Goal: Information Seeking & Learning: Find specific fact

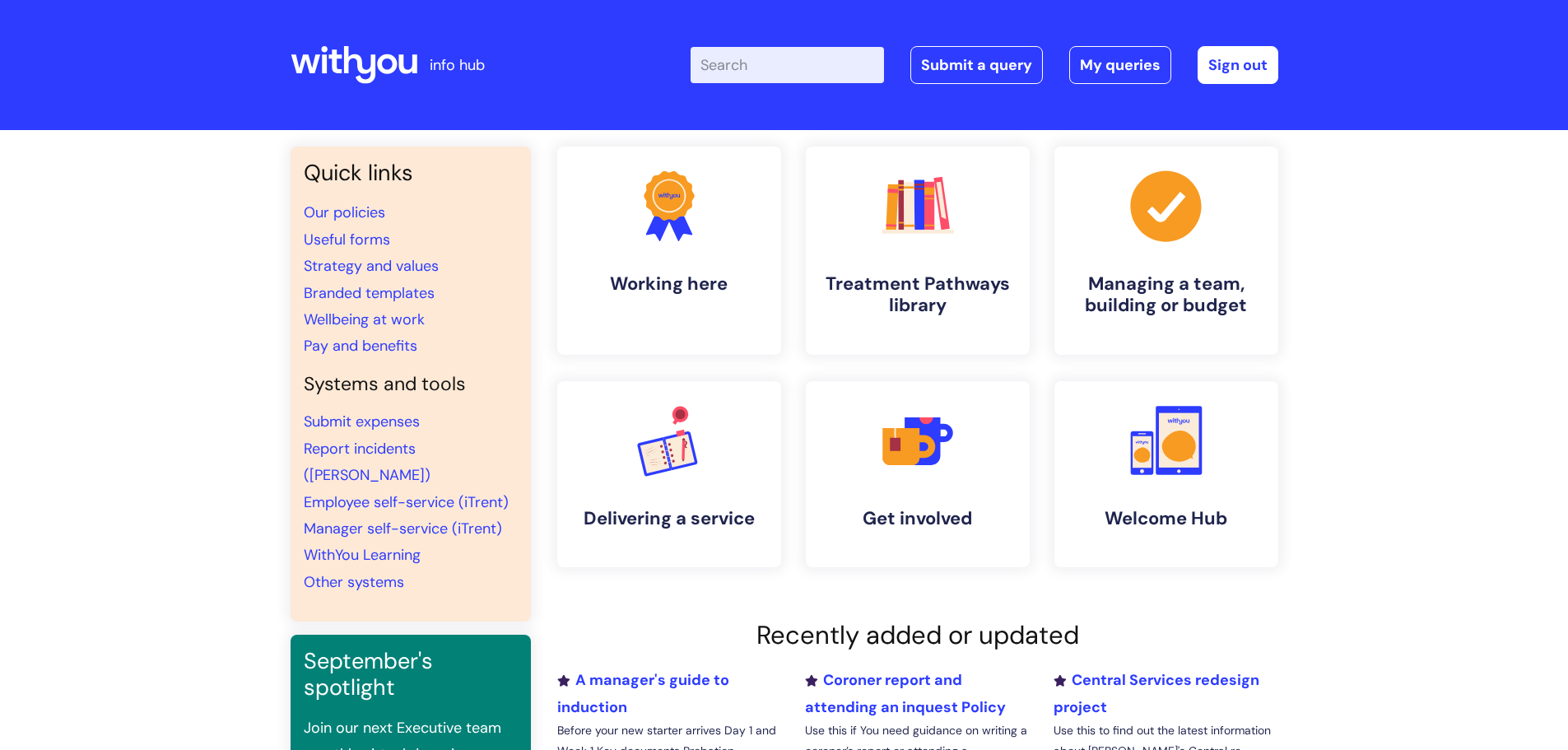
click at [765, 60] on input "Enter your search term here..." at bounding box center [787, 64] width 194 height 36
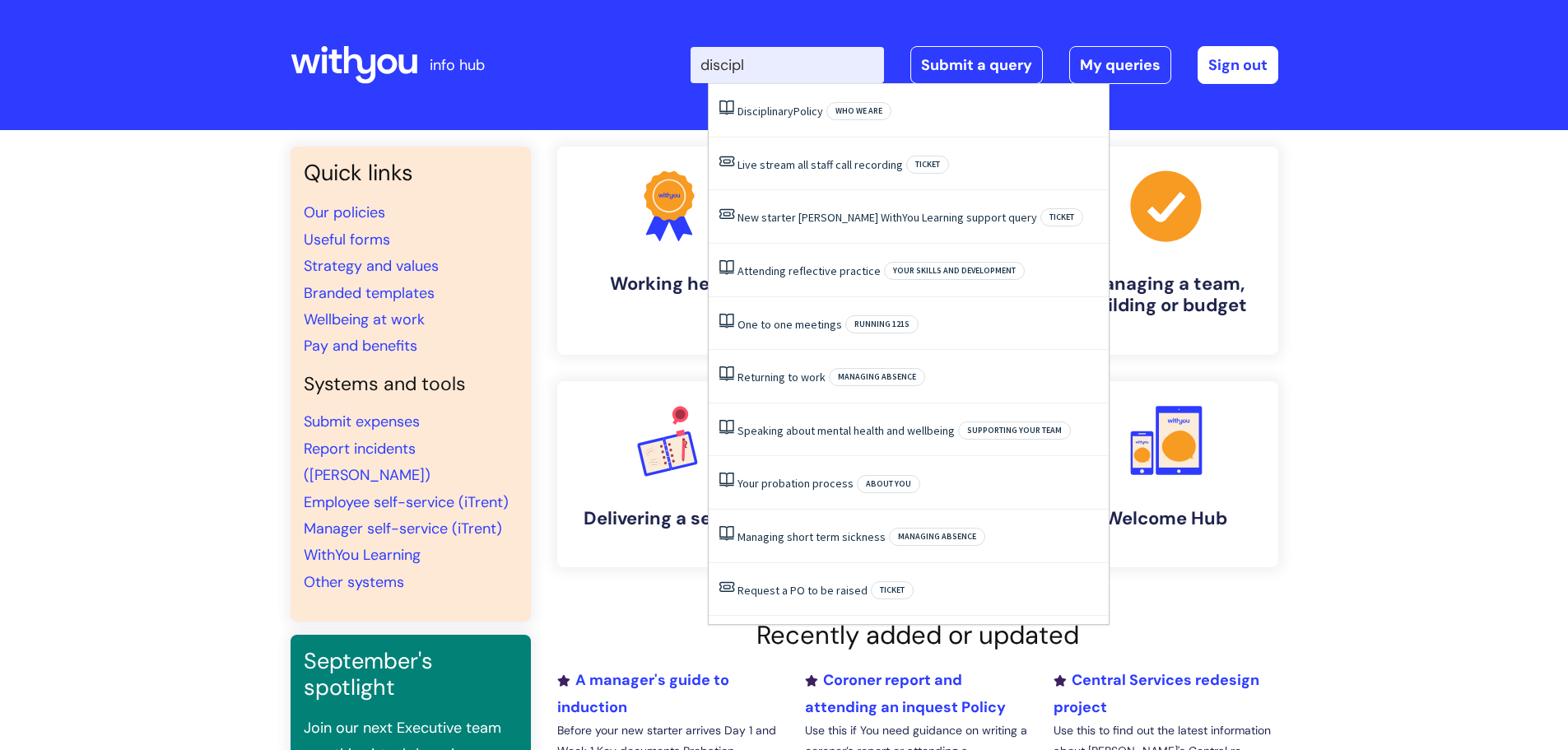
type input "discipli"
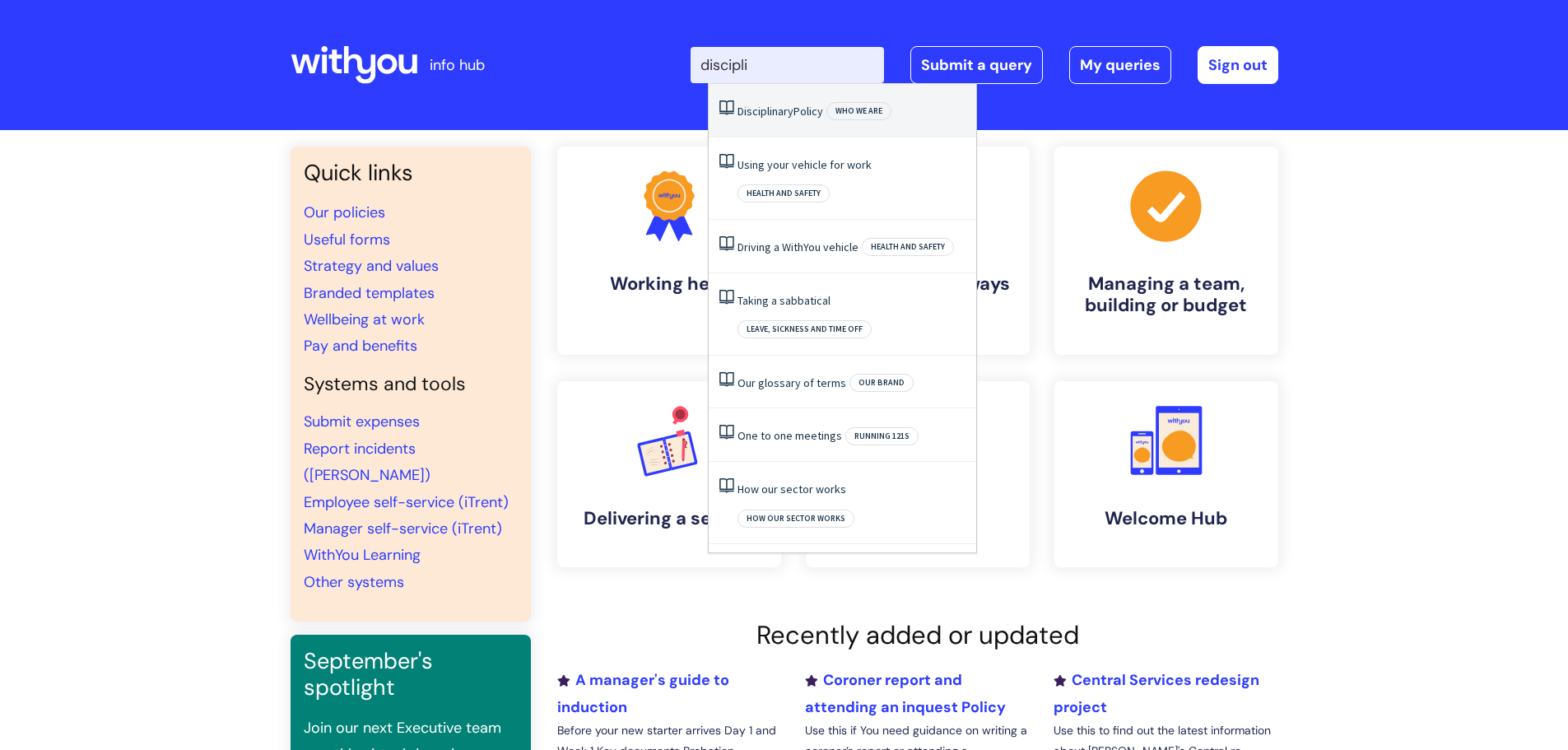
click at [770, 108] on span "Disciplinary" at bounding box center [765, 111] width 56 height 15
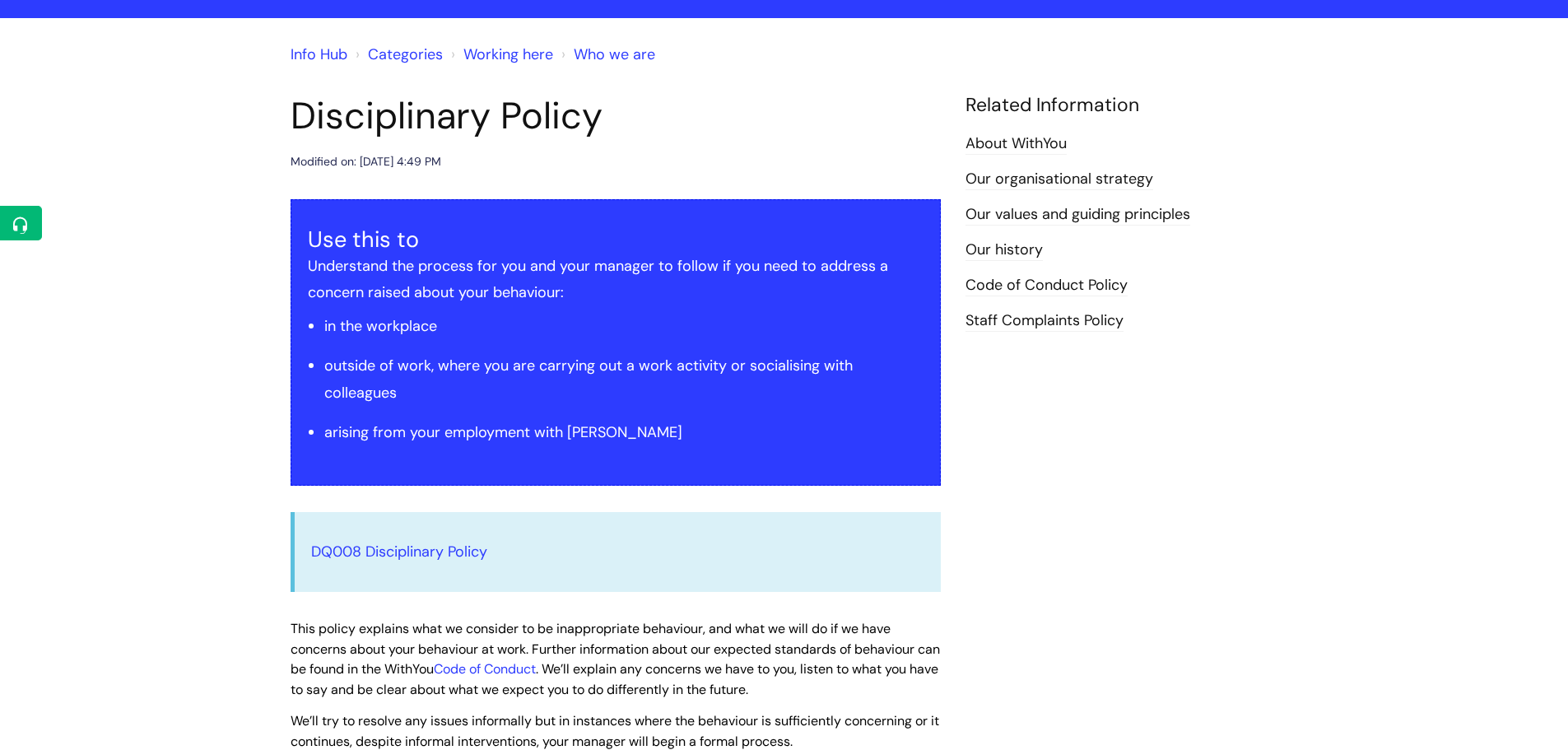
scroll to position [247, 0]
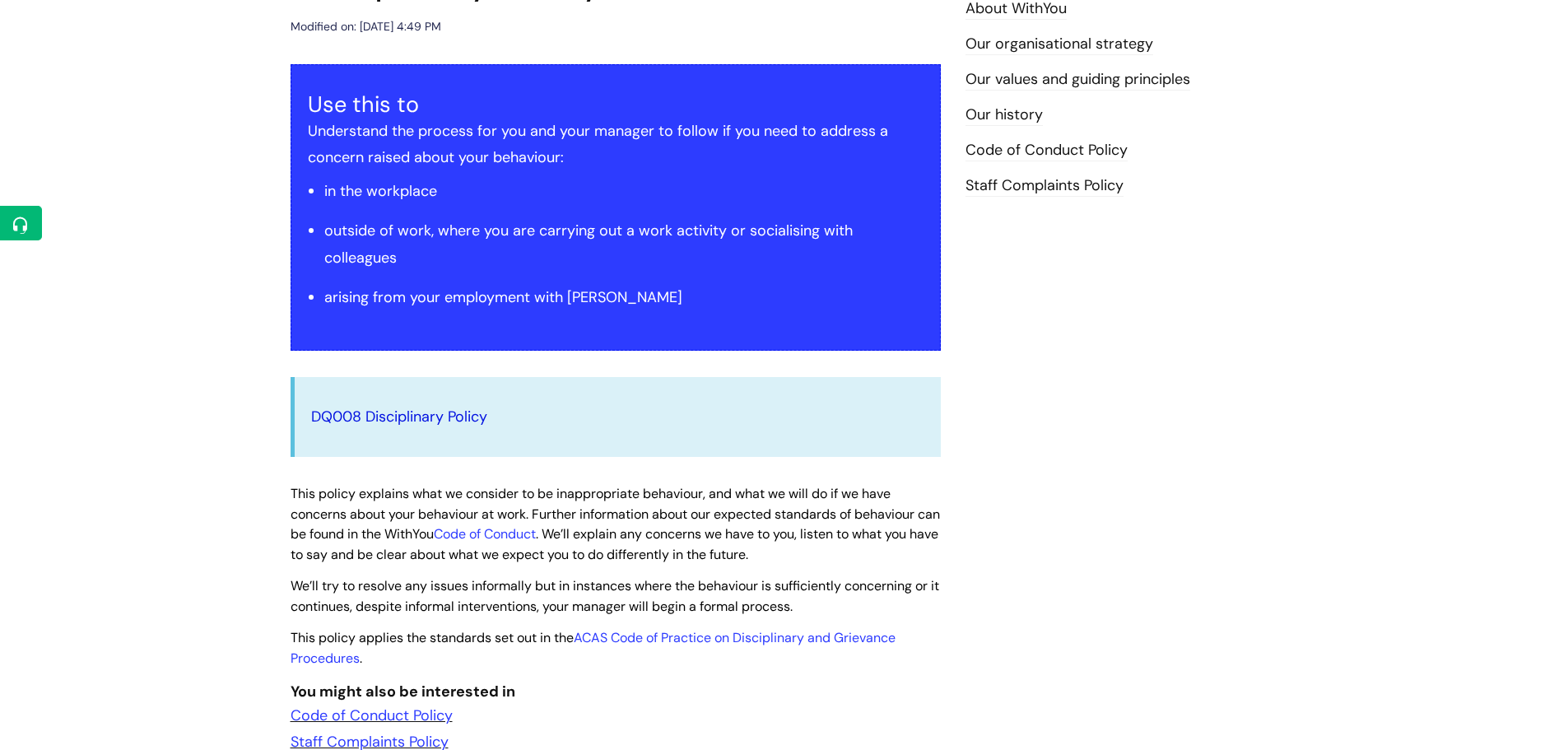
click at [436, 413] on link "DQ008 Disciplinary Policy" at bounding box center [399, 417] width 176 height 20
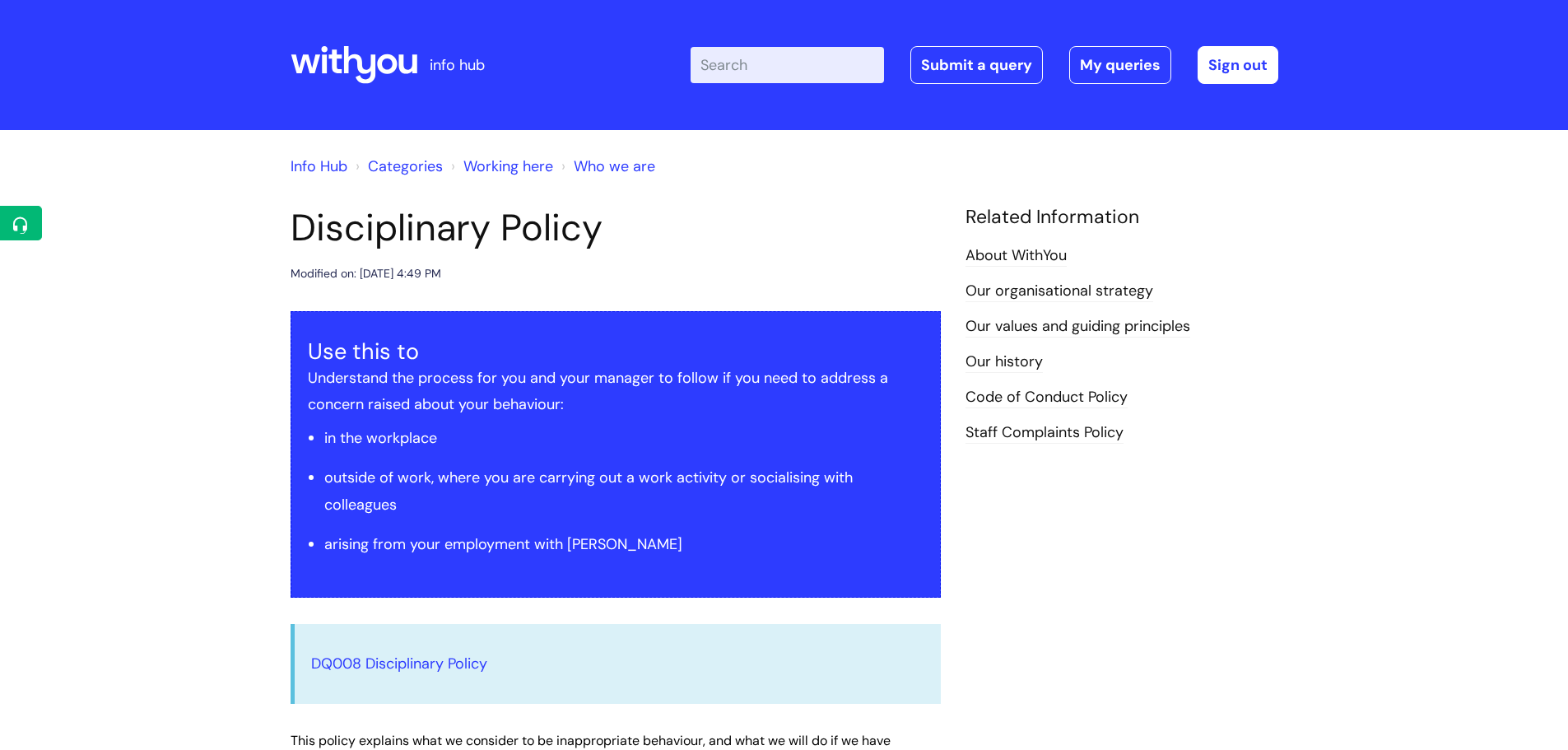
click at [740, 62] on input "Enter your search term here..." at bounding box center [787, 64] width 194 height 36
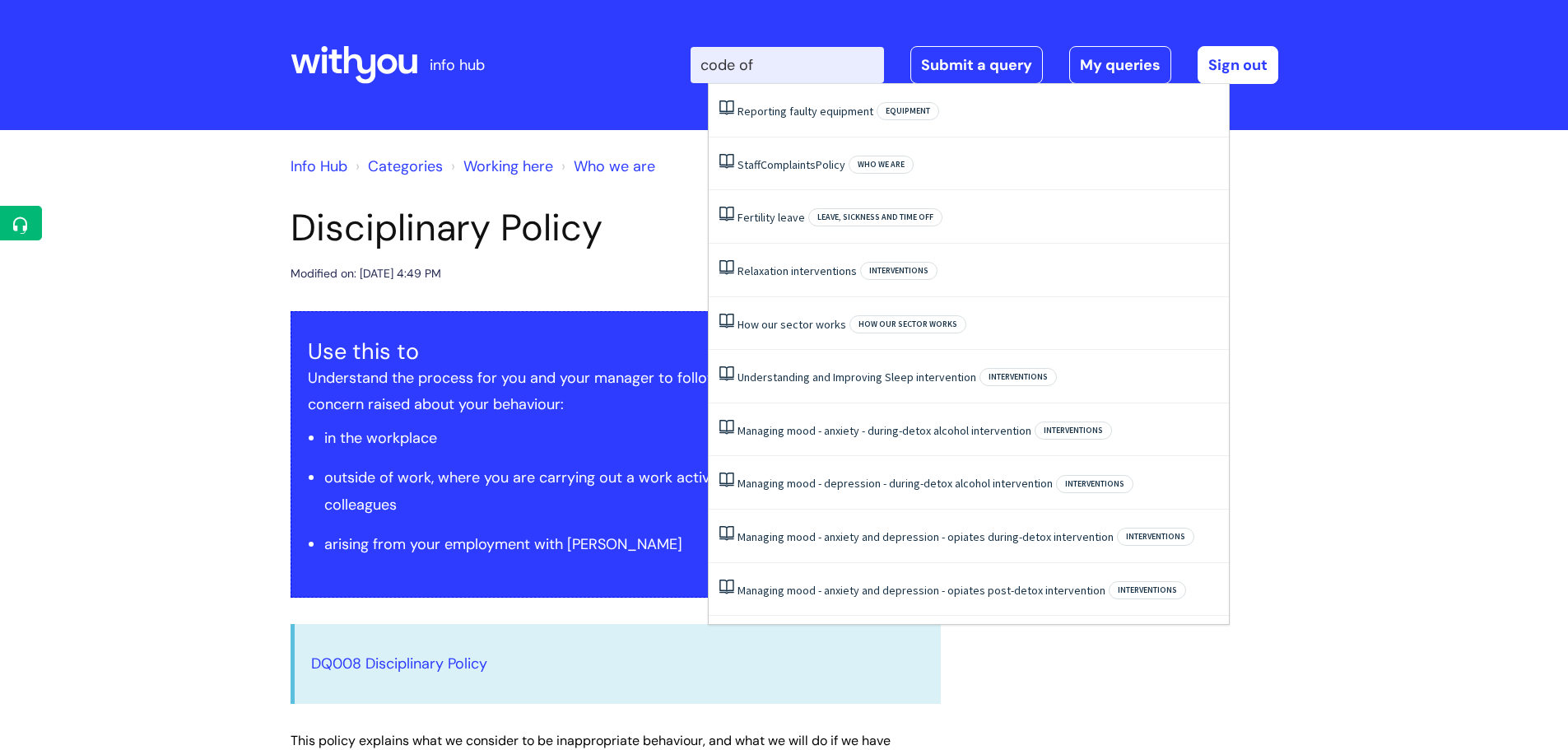
type input "code of"
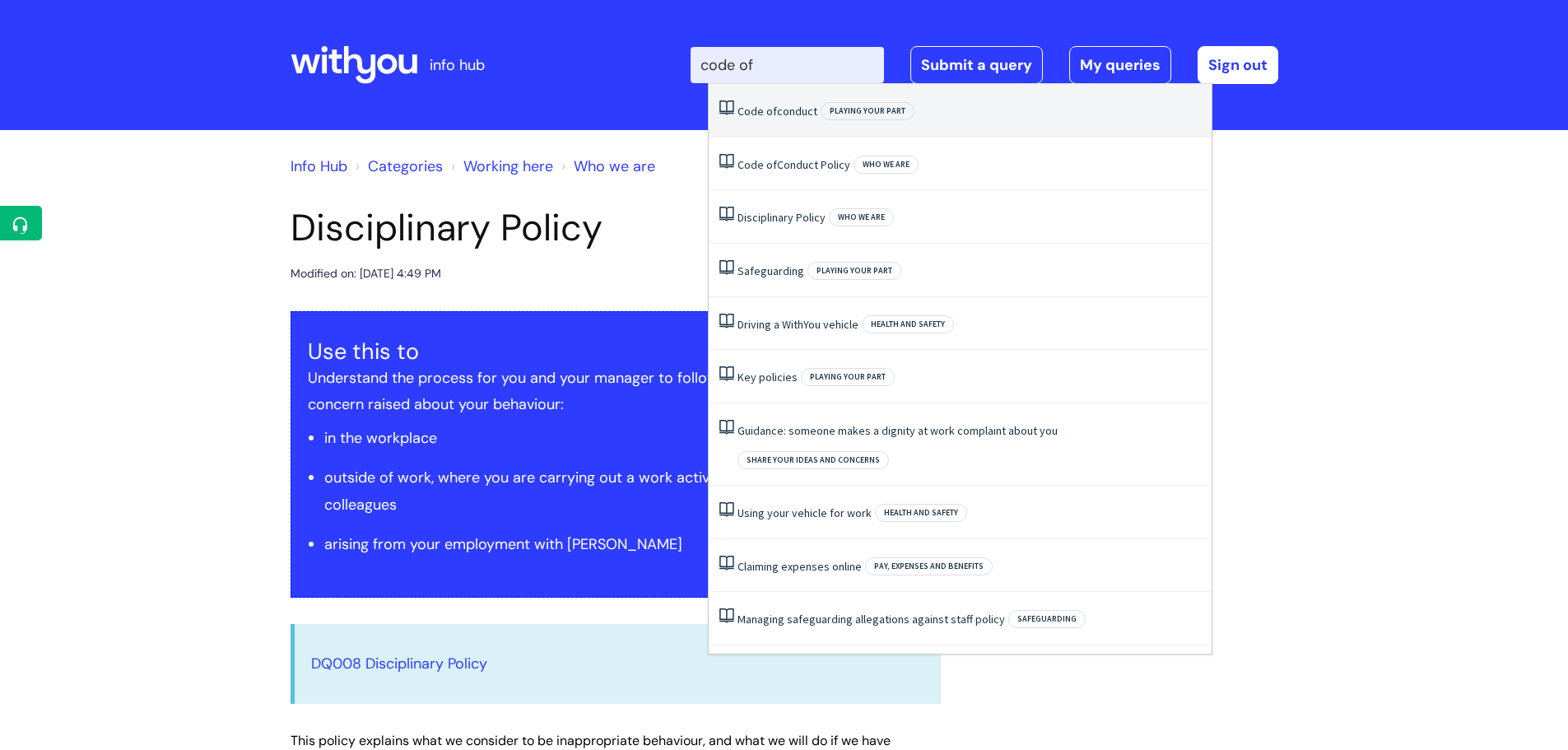
click at [784, 110] on link "Code of conduct" at bounding box center [777, 111] width 80 height 15
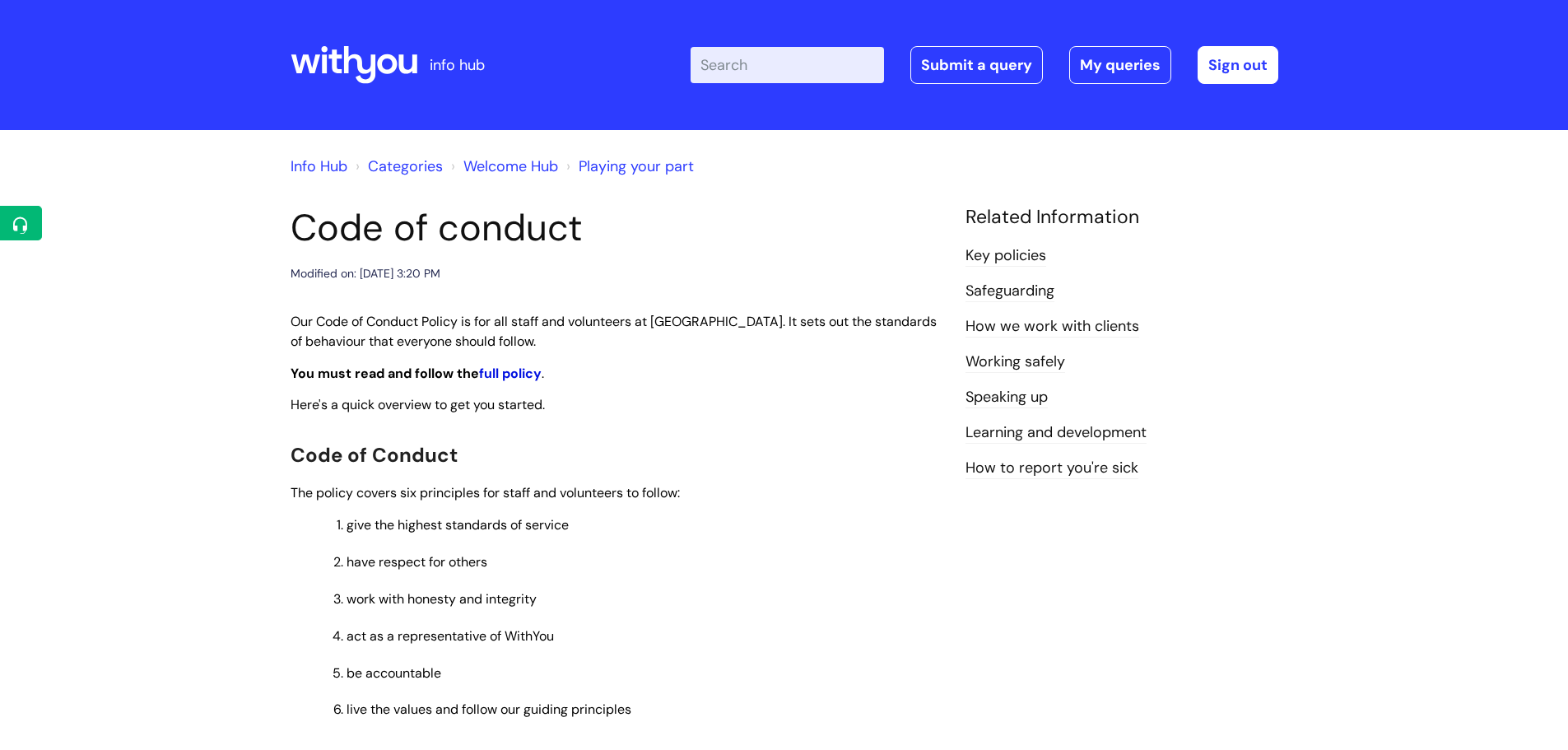
click at [516, 370] on strong "full policy" at bounding box center [510, 373] width 62 height 17
